Goal: Task Accomplishment & Management: Use online tool/utility

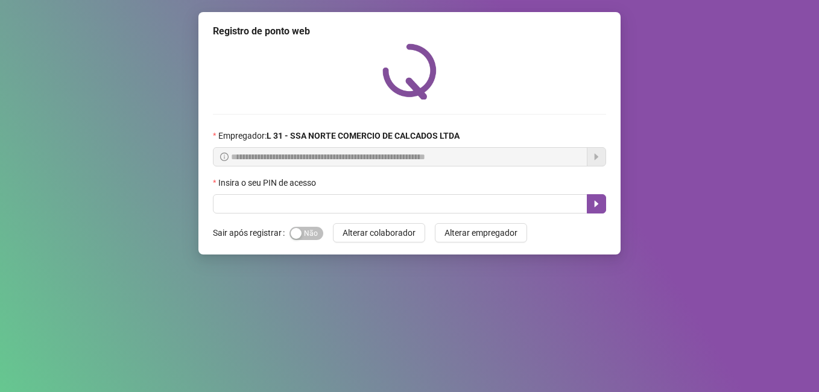
click at [745, 51] on div "**********" at bounding box center [409, 196] width 819 height 392
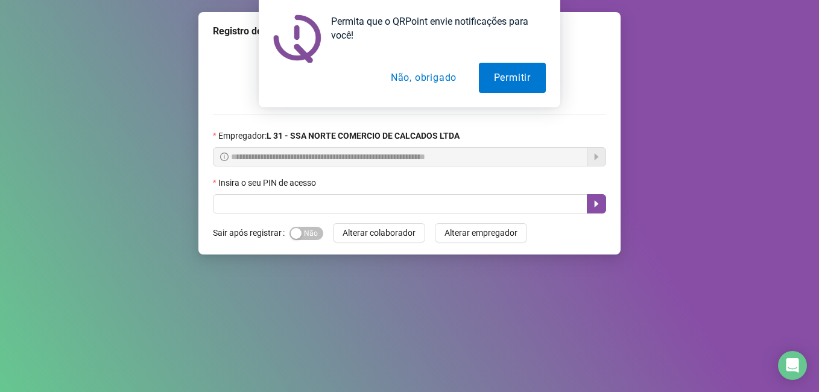
click at [423, 82] on button "Não, obrigado" at bounding box center [424, 78] width 96 height 30
